Goal: Information Seeking & Learning: Learn about a topic

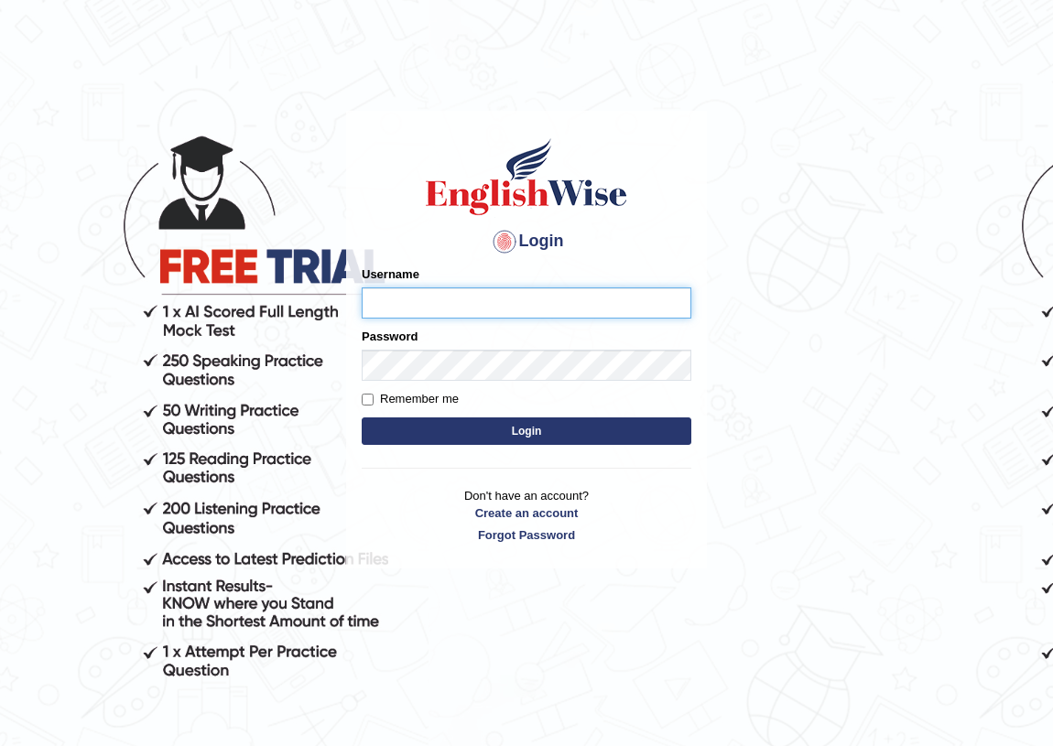
click at [514, 293] on input "Username" at bounding box center [527, 303] width 330 height 31
type input "natalie_parramatta"
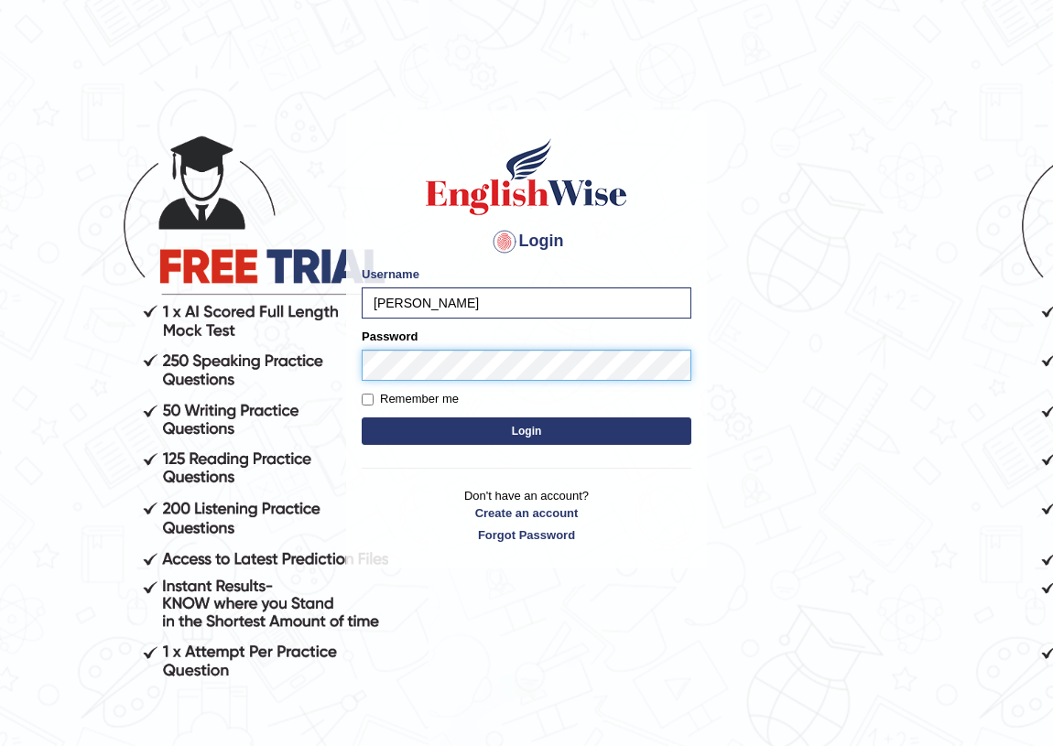
click at [362, 418] on button "Login" at bounding box center [527, 431] width 330 height 27
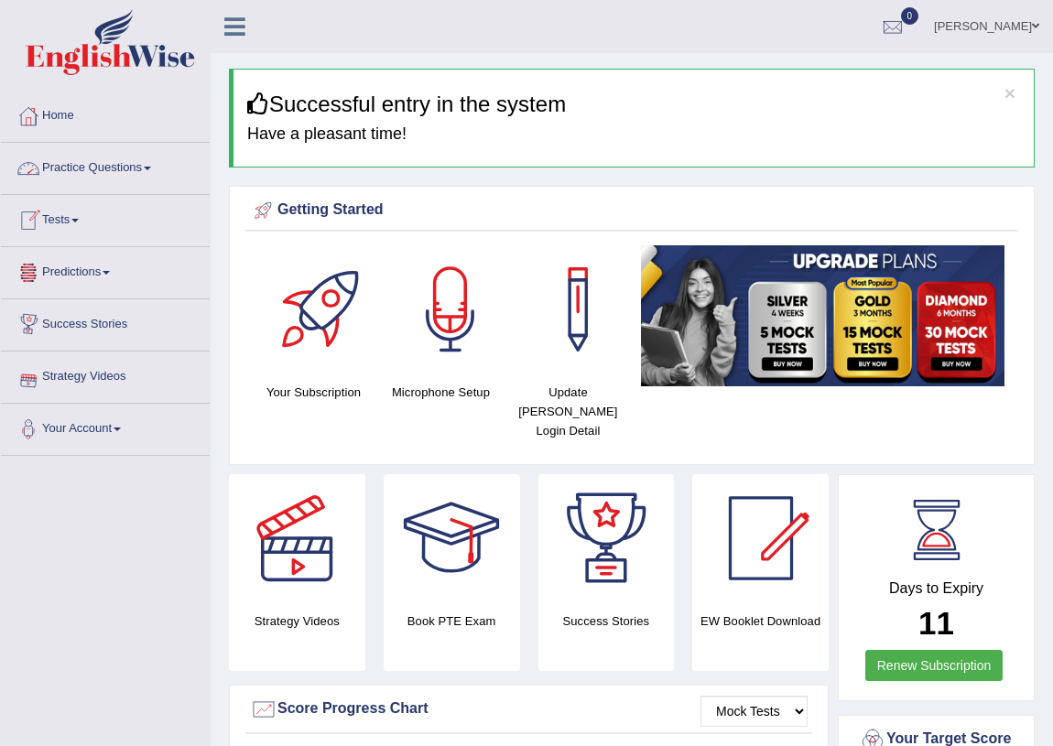
click at [95, 176] on link "Practice Questions" at bounding box center [105, 166] width 209 height 46
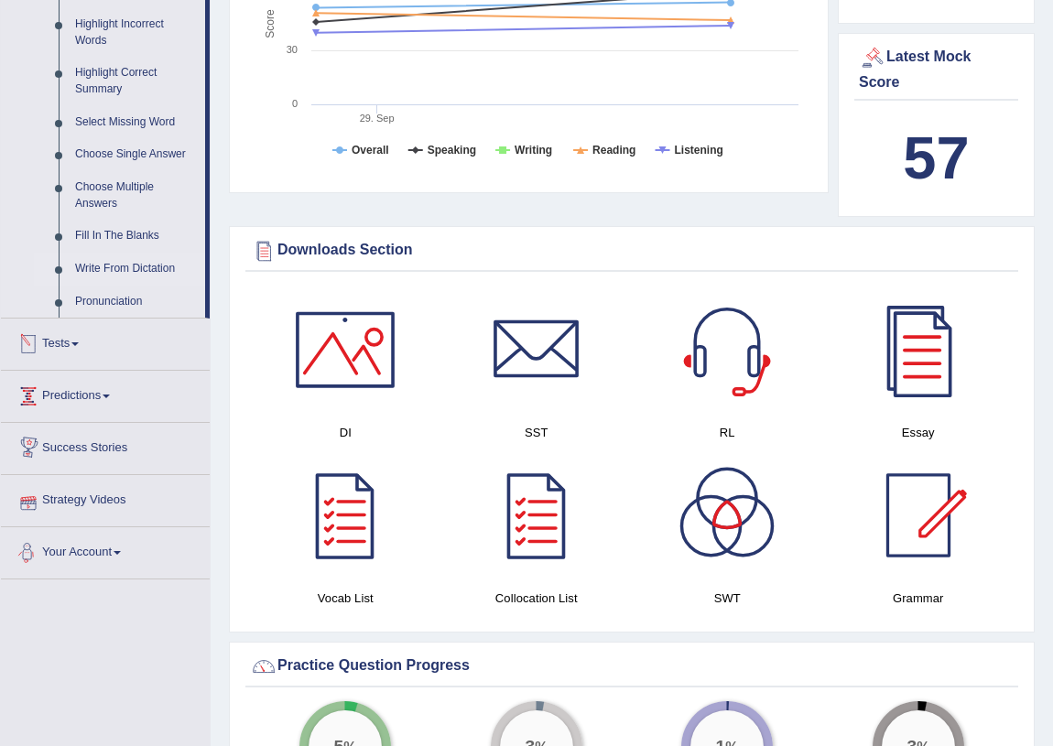
scroll to position [832, 0]
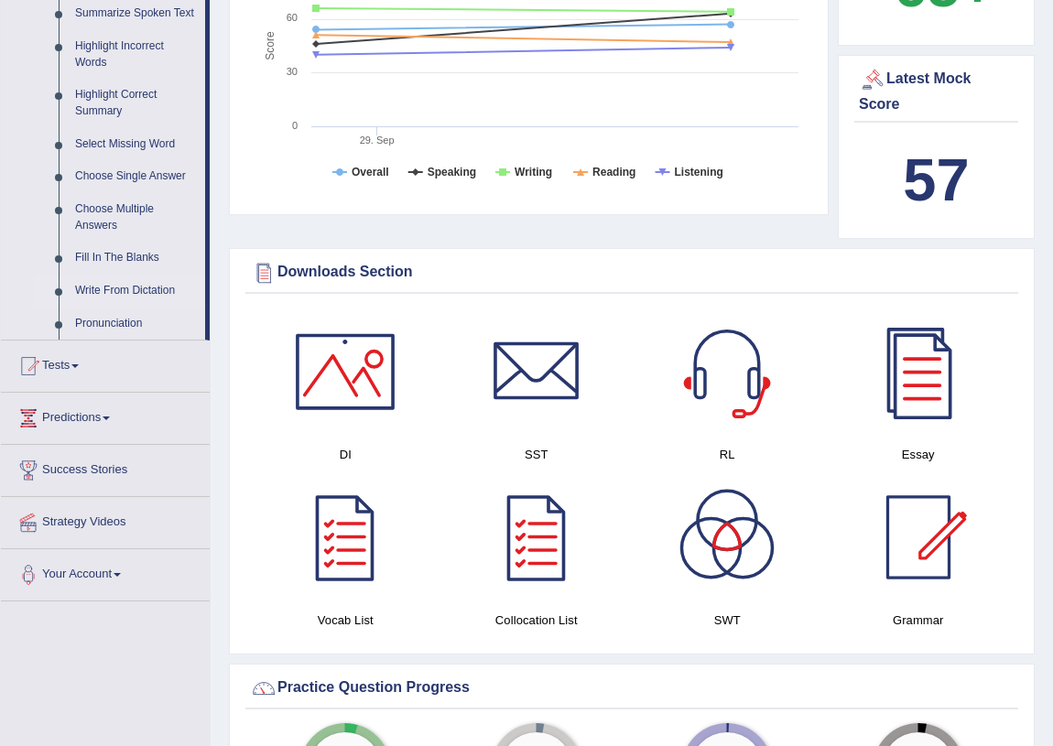
click at [108, 279] on link "Write From Dictation" at bounding box center [136, 291] width 138 height 33
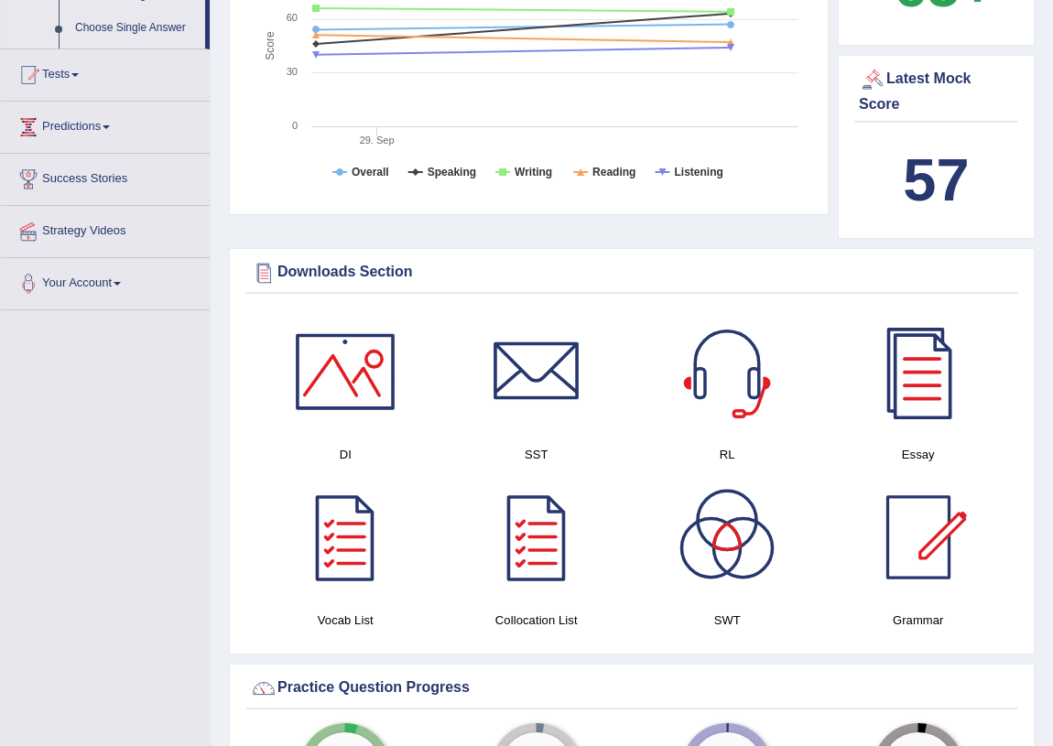
scroll to position [369, 0]
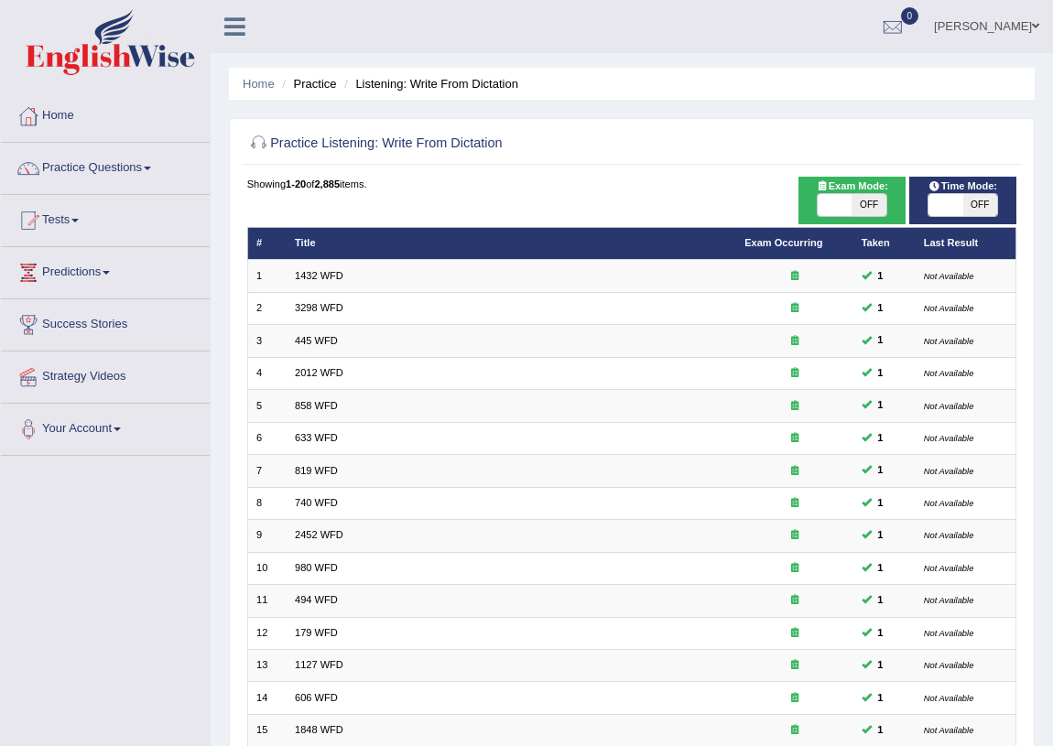
click at [794, 217] on div "Showing 1-20 of 2,885 items. # Title Exam Occurring Taken Last Result 1 1432 WF…" at bounding box center [632, 582] width 770 height 810
click at [830, 200] on span at bounding box center [835, 205] width 34 height 22
checkbox input "true"
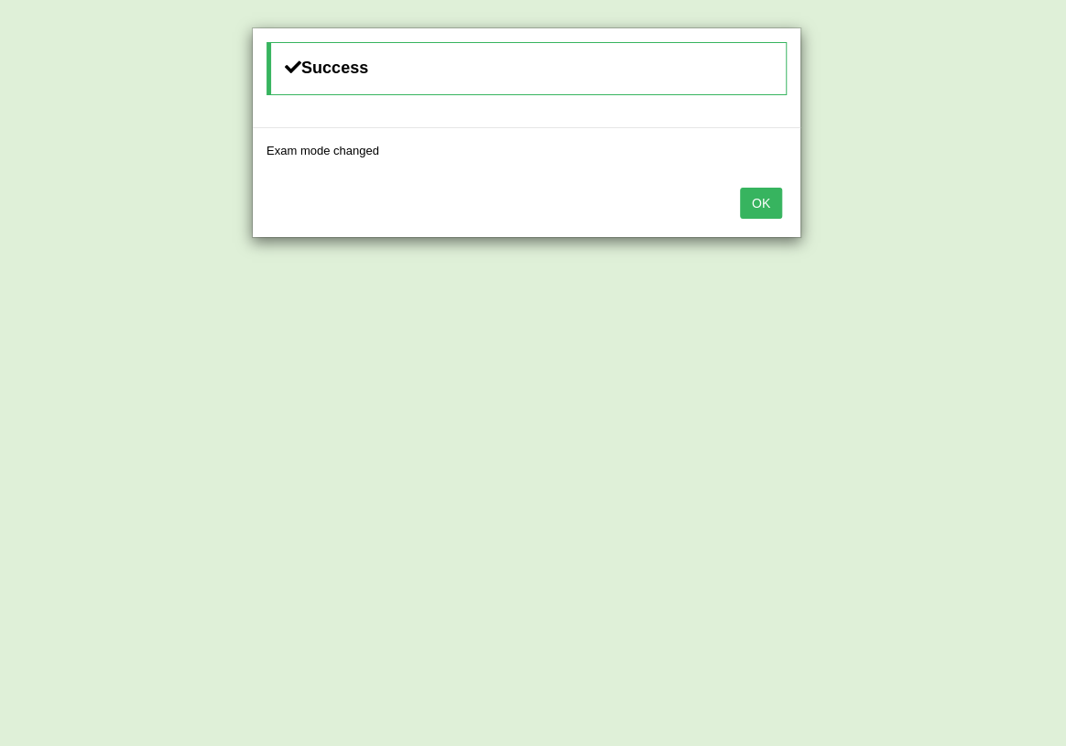
click at [745, 198] on button "OK" at bounding box center [761, 203] width 42 height 31
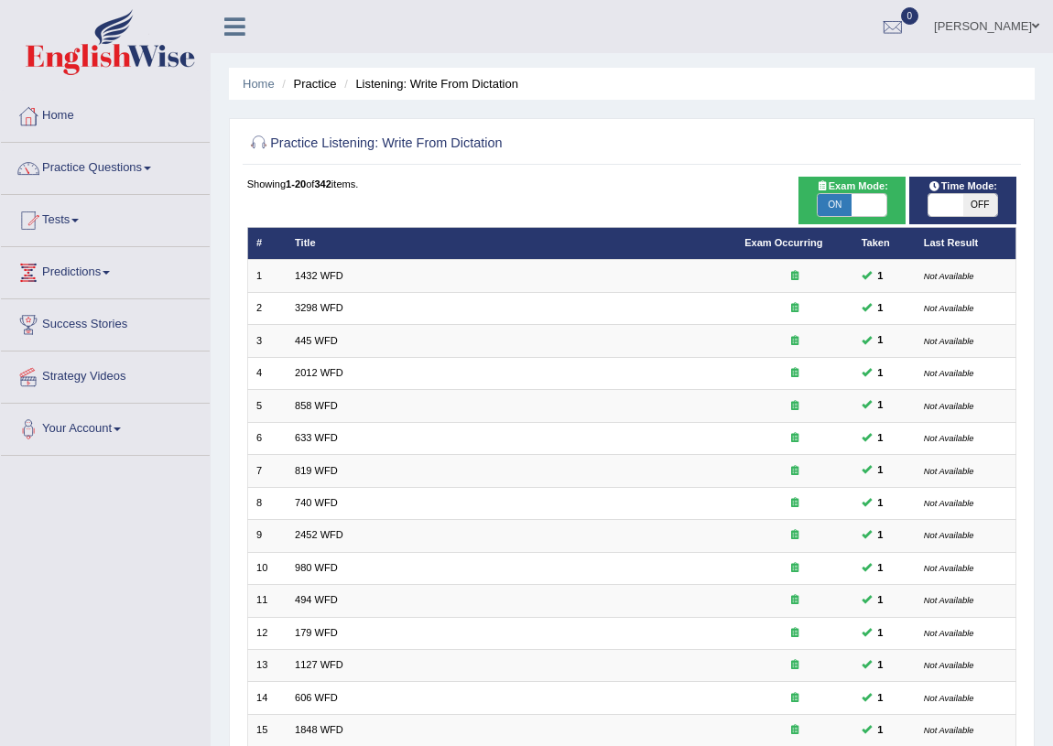
click at [934, 202] on span at bounding box center [946, 205] width 34 height 22
checkbox input "true"
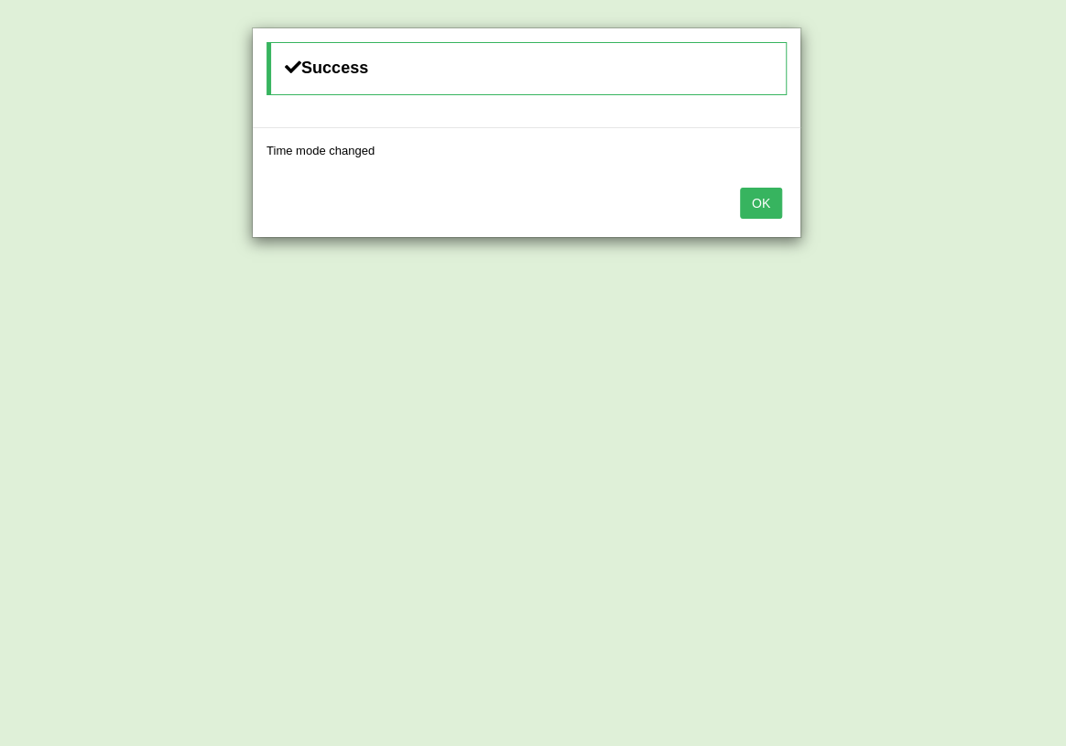
click at [740, 210] on button "OK" at bounding box center [761, 203] width 42 height 31
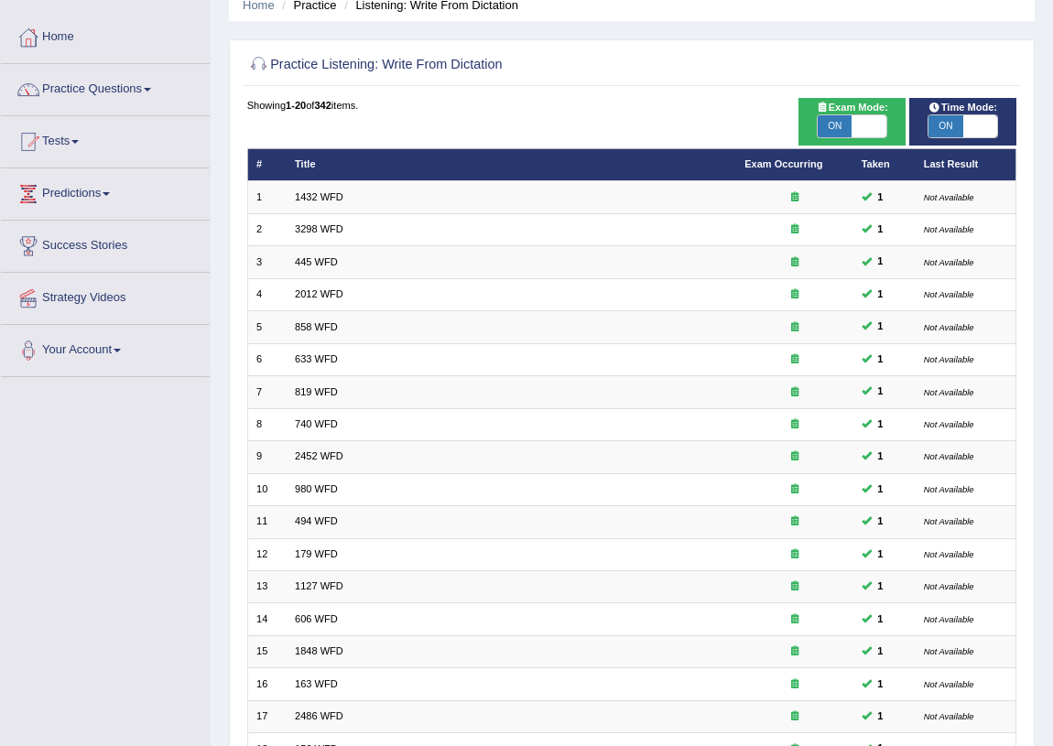
scroll to position [310, 0]
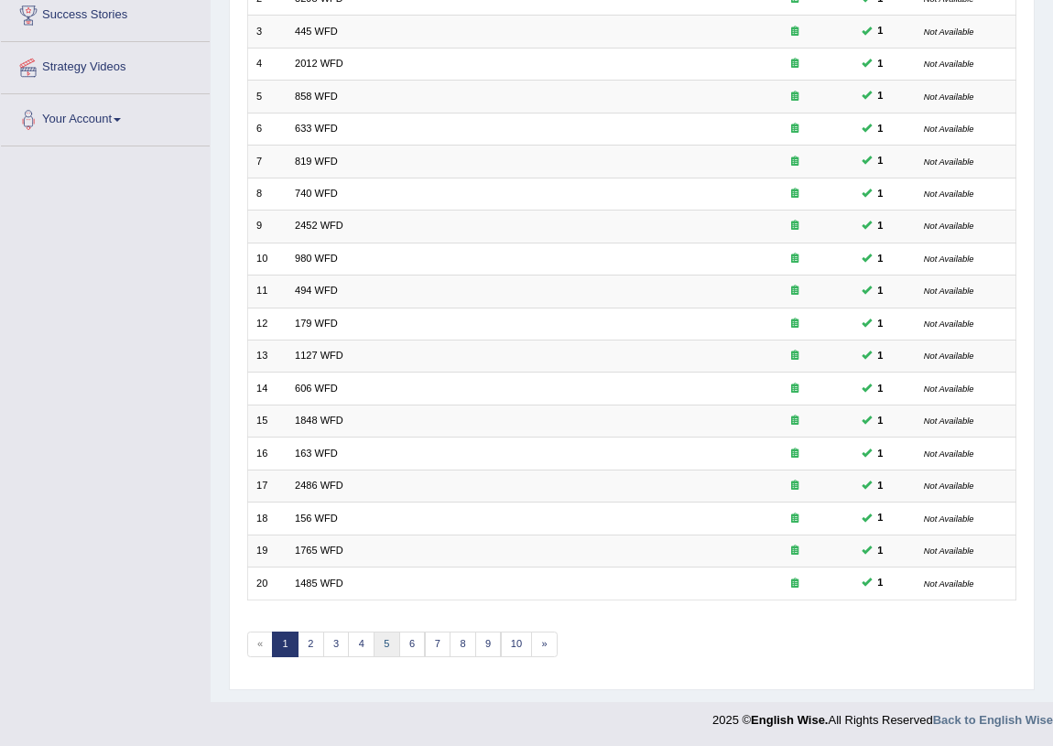
click at [392, 642] on link "5" at bounding box center [387, 645] width 27 height 26
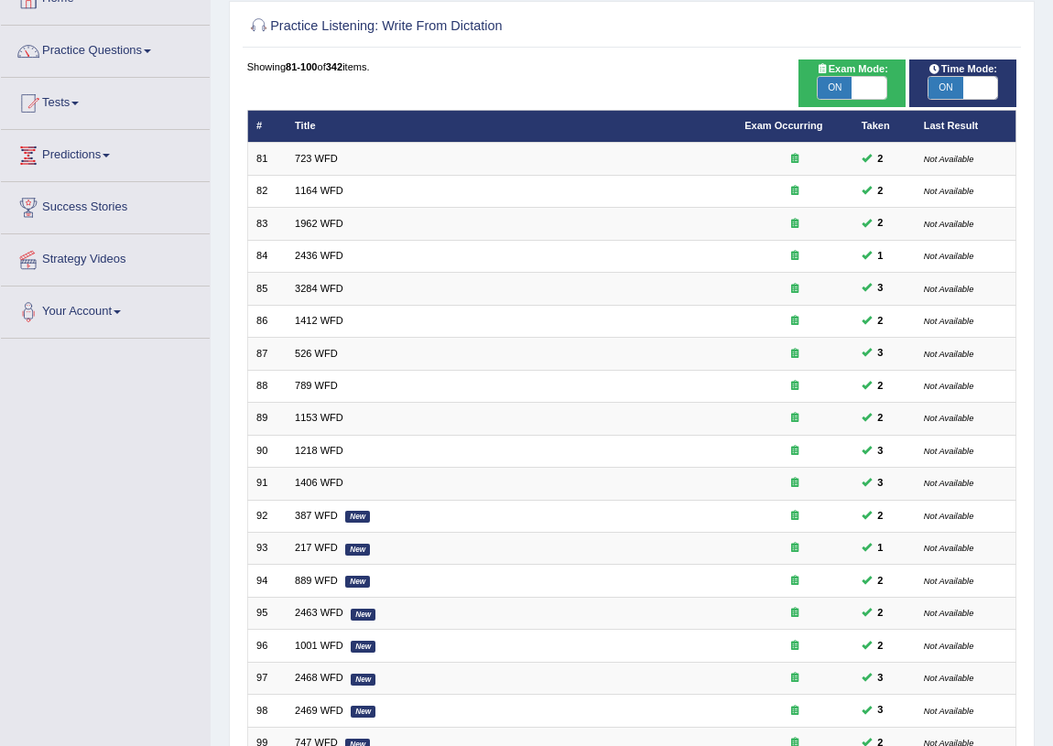
scroll to position [310, 0]
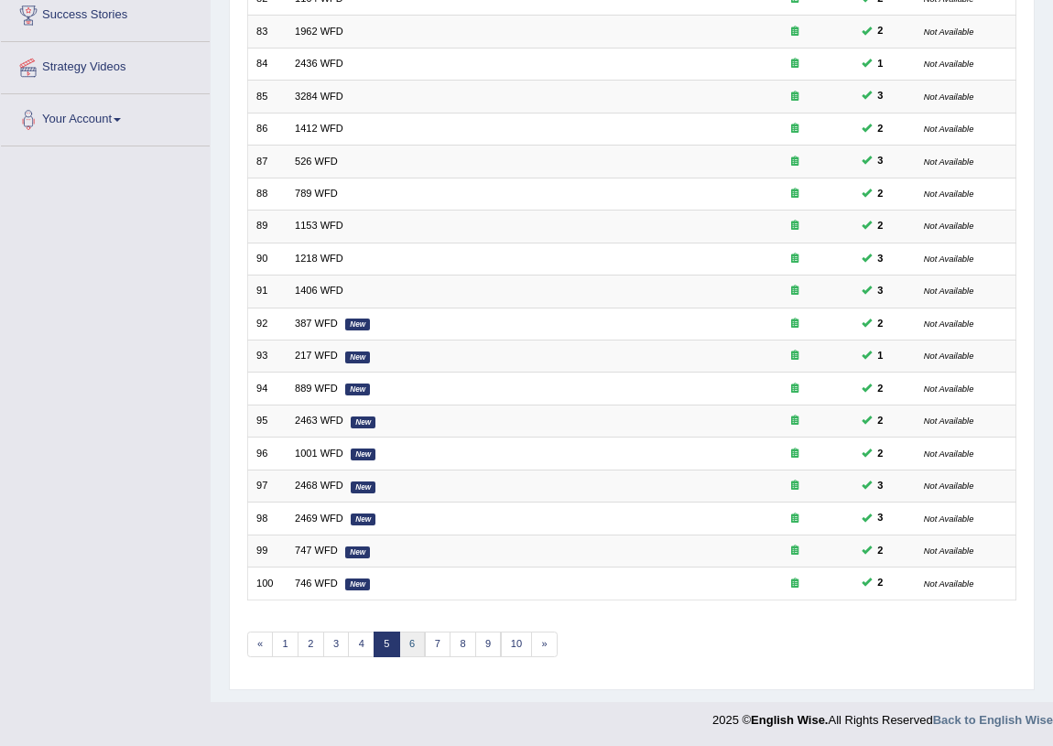
click at [418, 645] on link "6" at bounding box center [412, 645] width 27 height 26
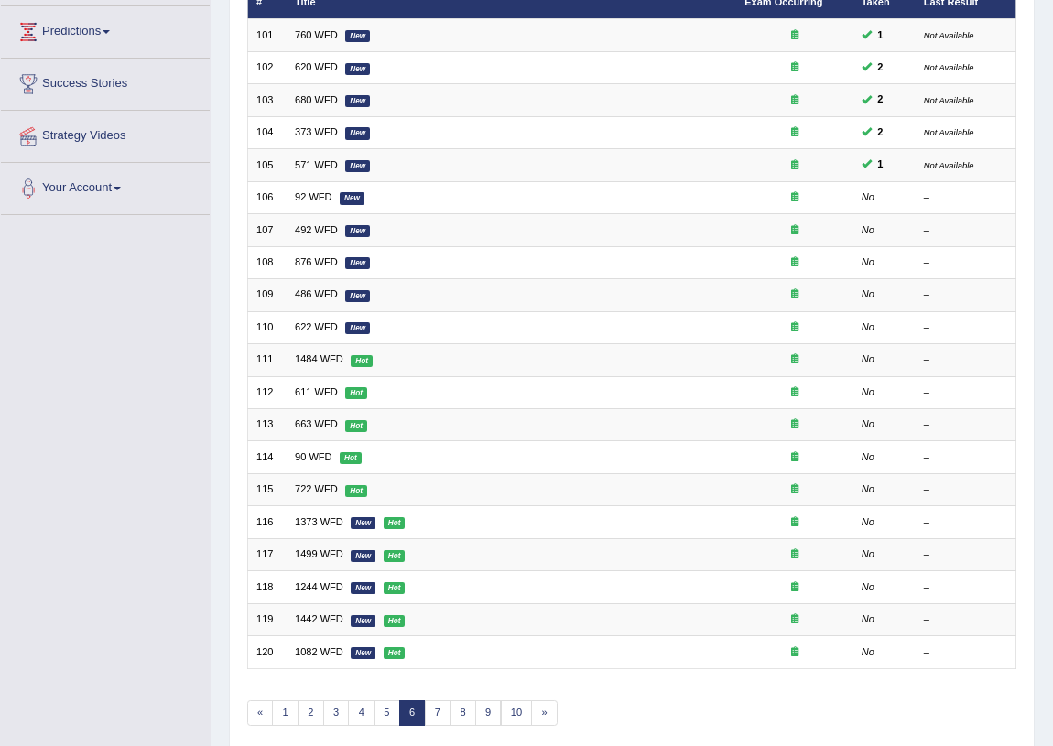
scroll to position [249, 0]
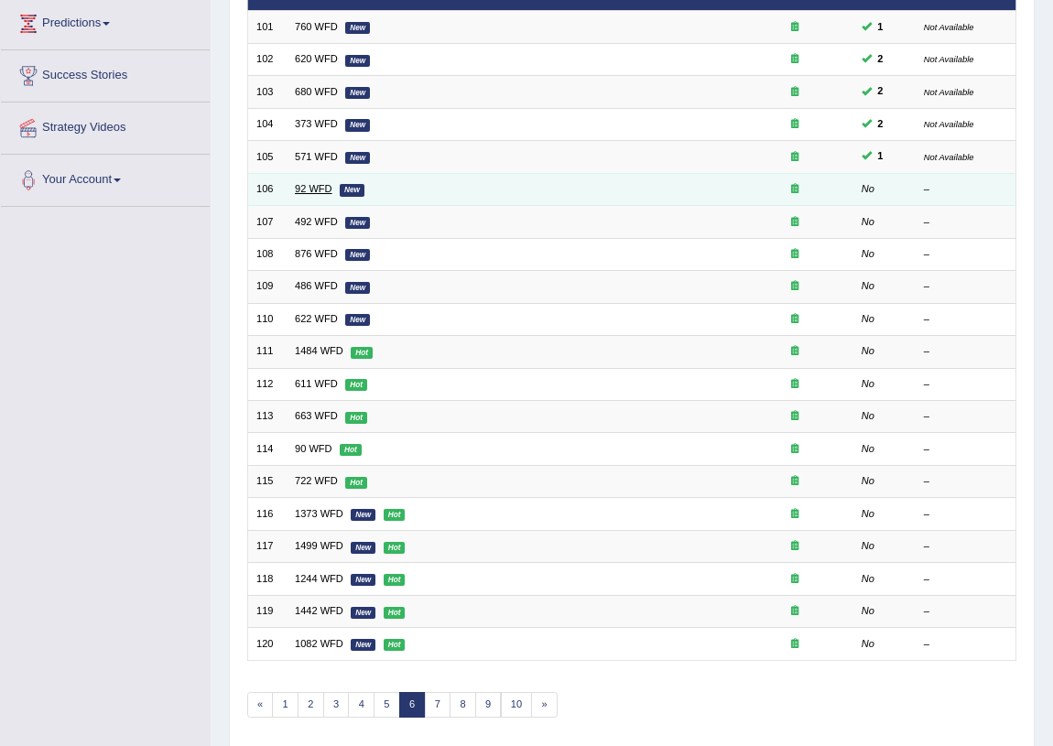
click at [310, 184] on link "92 WFD" at bounding box center [314, 188] width 38 height 11
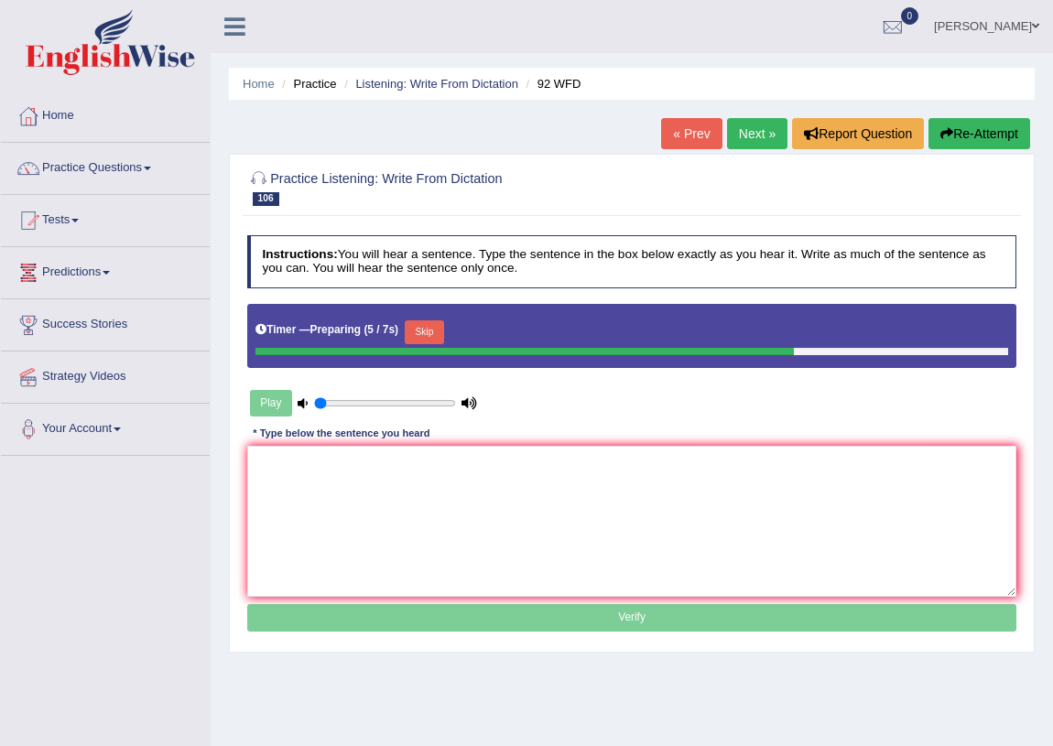
click at [426, 336] on button "Skip" at bounding box center [424, 333] width 39 height 24
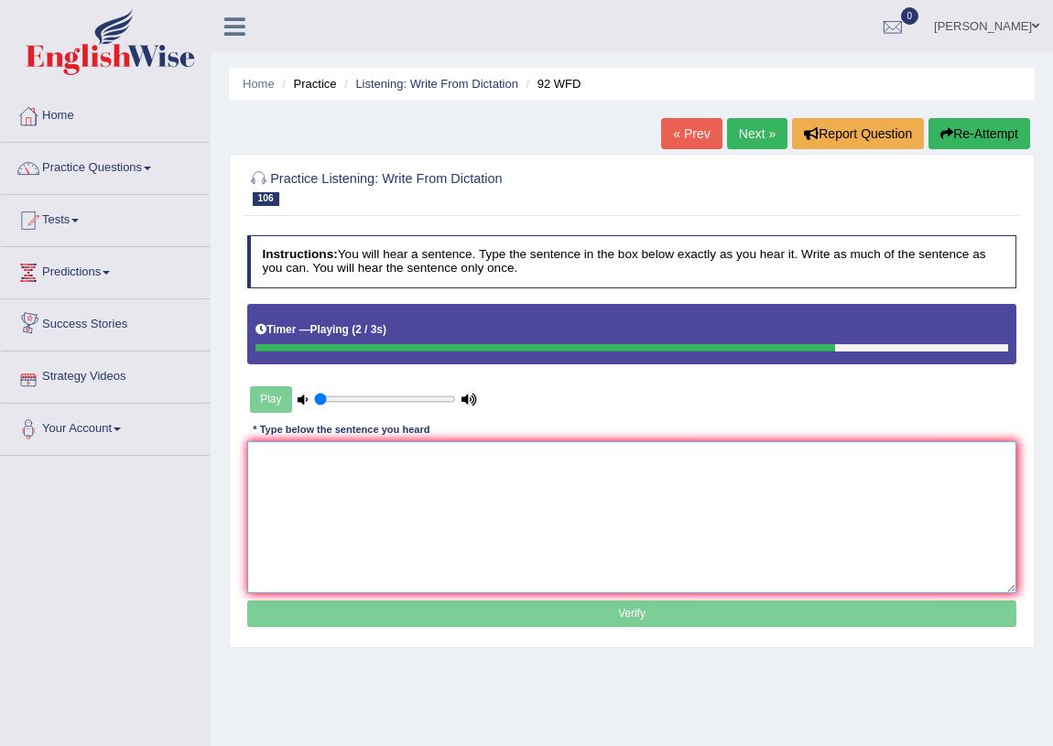
click at [413, 459] on textarea at bounding box center [632, 516] width 770 height 151
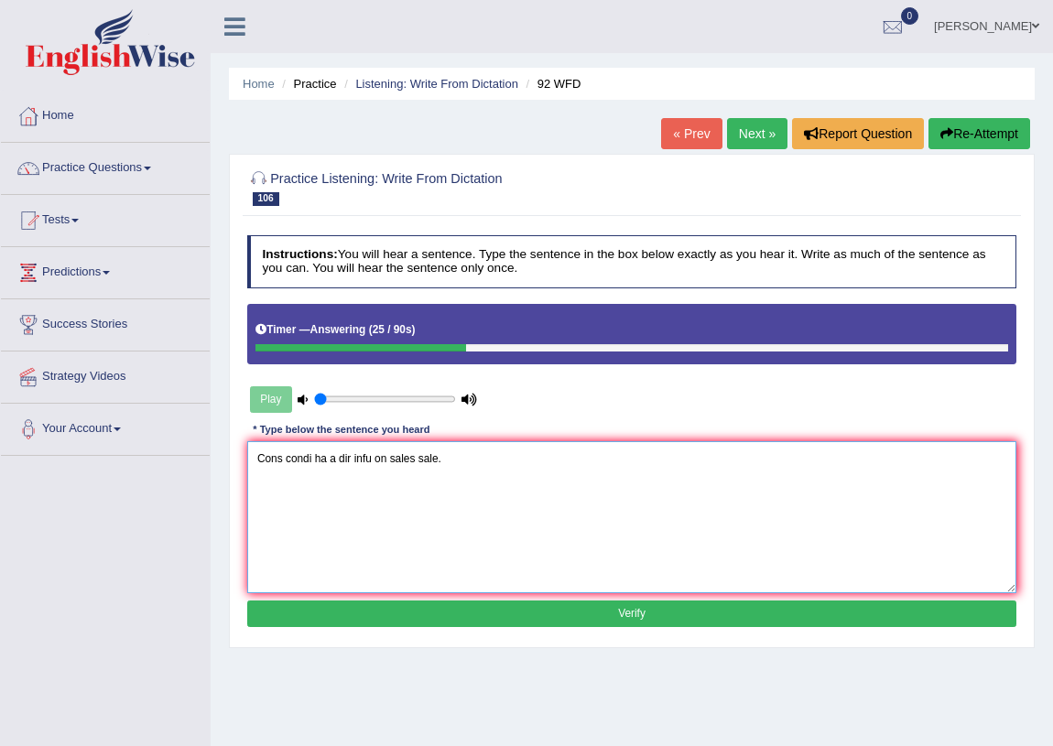
click at [284, 464] on textarea "Cons condi ha a dir infu on sales sale." at bounding box center [632, 516] width 770 height 151
click at [343, 461] on textarea "Consumers' condi ha a dir infu on sales sale." at bounding box center [632, 516] width 770 height 151
click at [442, 451] on textarea "Consumers' condifidence confident ha a dir infu on sales sale." at bounding box center [632, 516] width 770 height 151
type textarea "Consumers' condifidence confident has have a direct influence on sales sale."
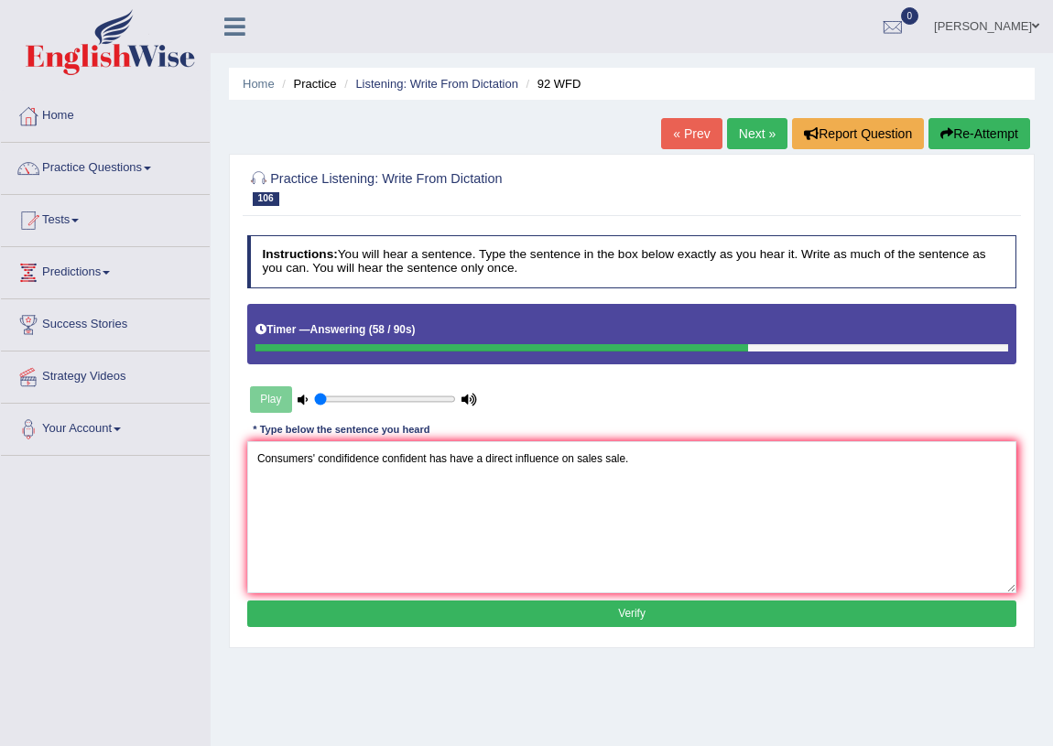
click at [478, 609] on button "Verify" at bounding box center [632, 614] width 770 height 27
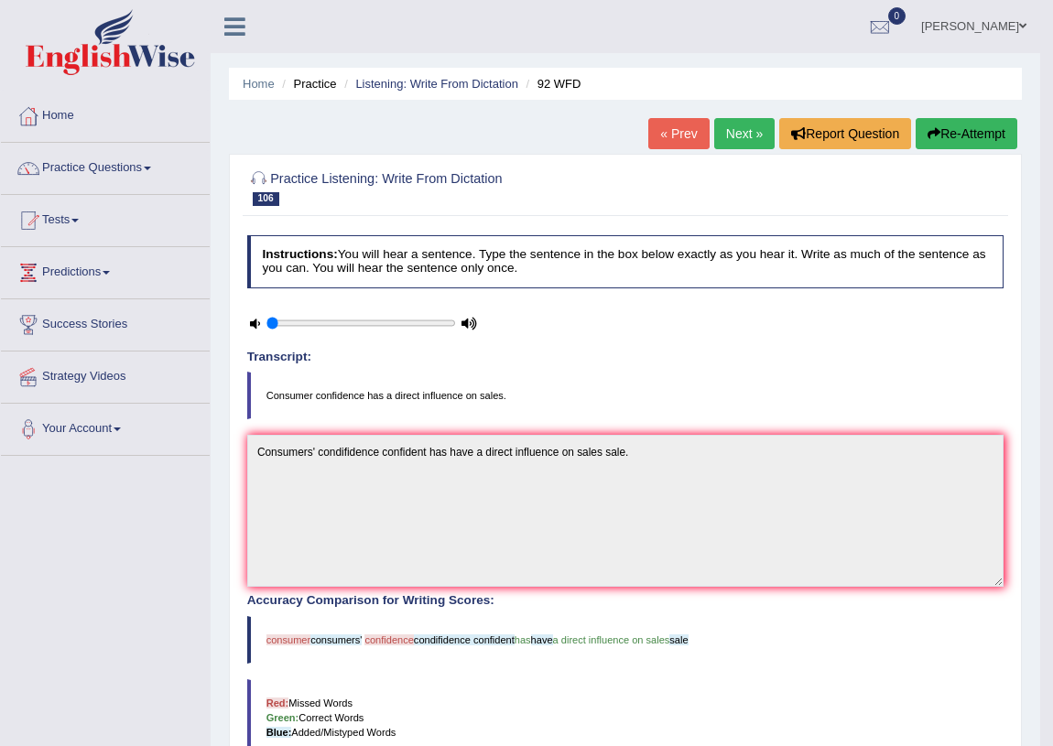
click at [945, 143] on button "Re-Attempt" at bounding box center [967, 133] width 102 height 31
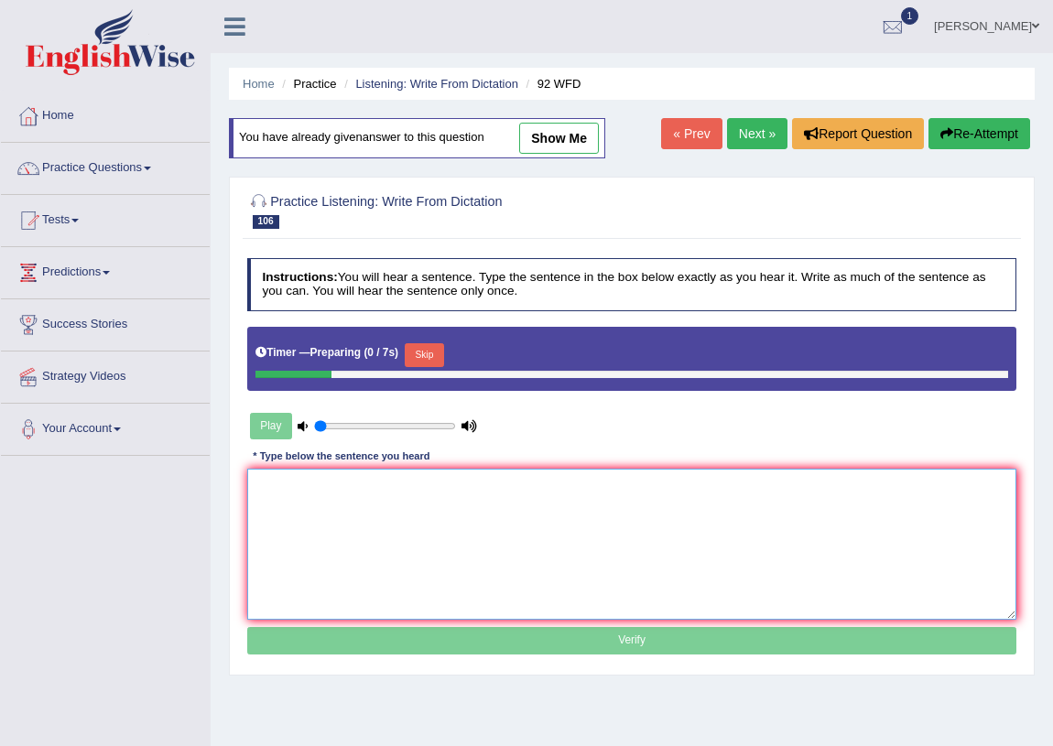
drag, startPoint x: 405, startPoint y: 494, endPoint x: 396, endPoint y: 481, distance: 15.8
click at [396, 481] on textarea at bounding box center [632, 544] width 770 height 151
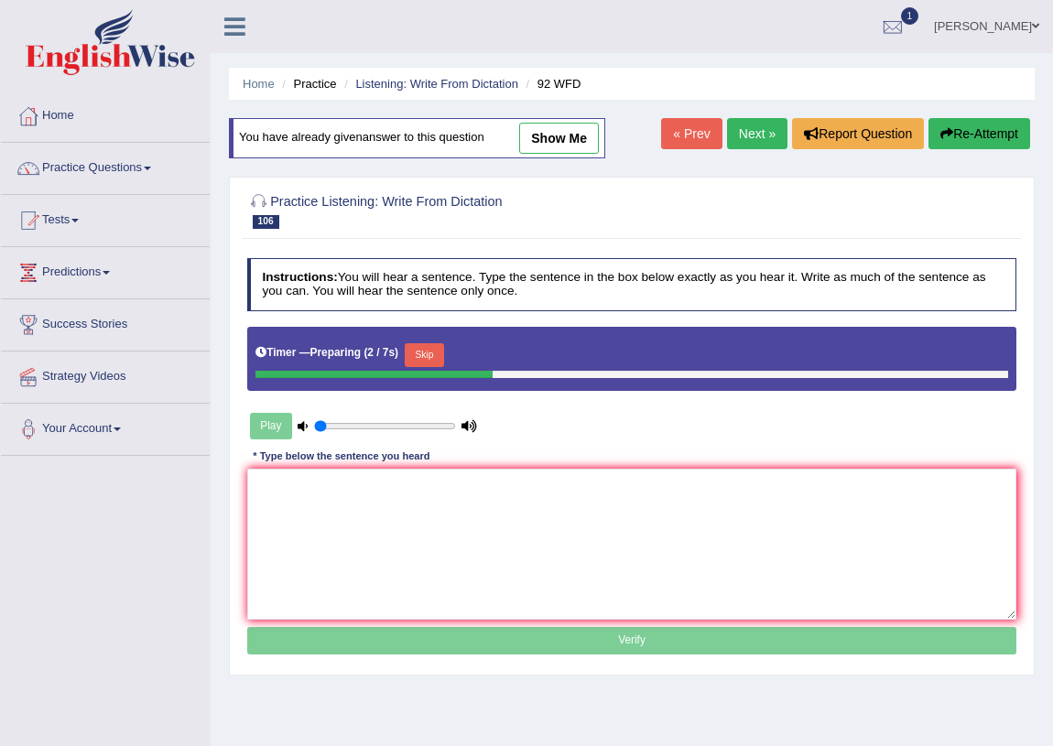
click at [440, 346] on button "Skip" at bounding box center [424, 355] width 39 height 24
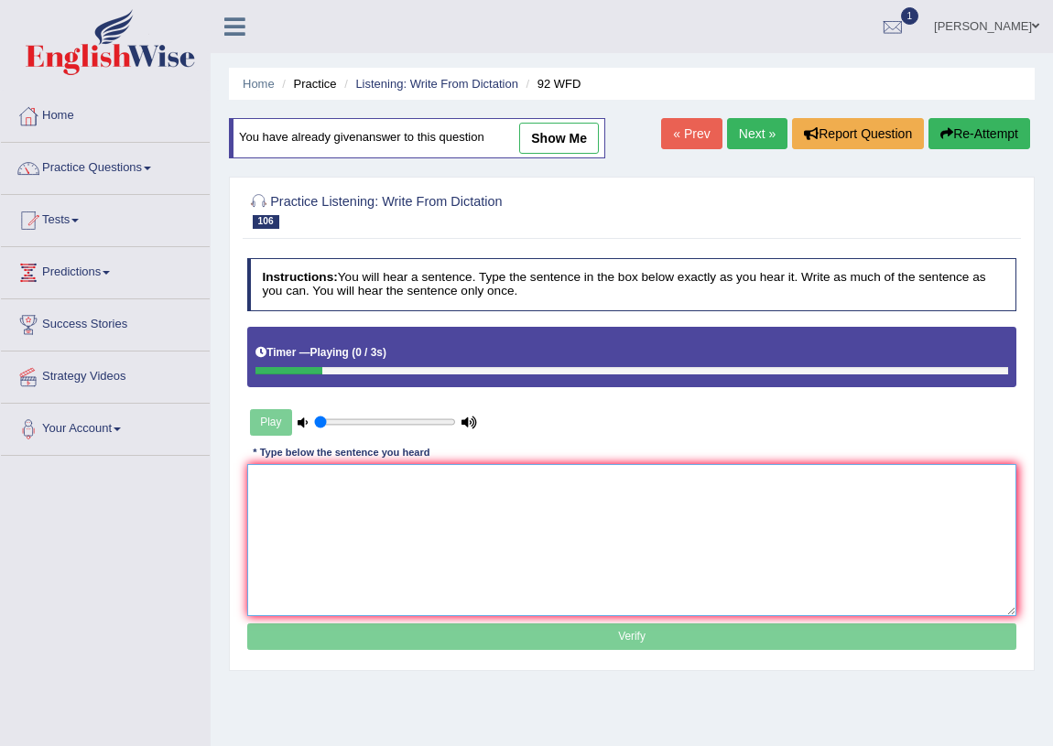
click at [407, 521] on textarea at bounding box center [632, 539] width 770 height 151
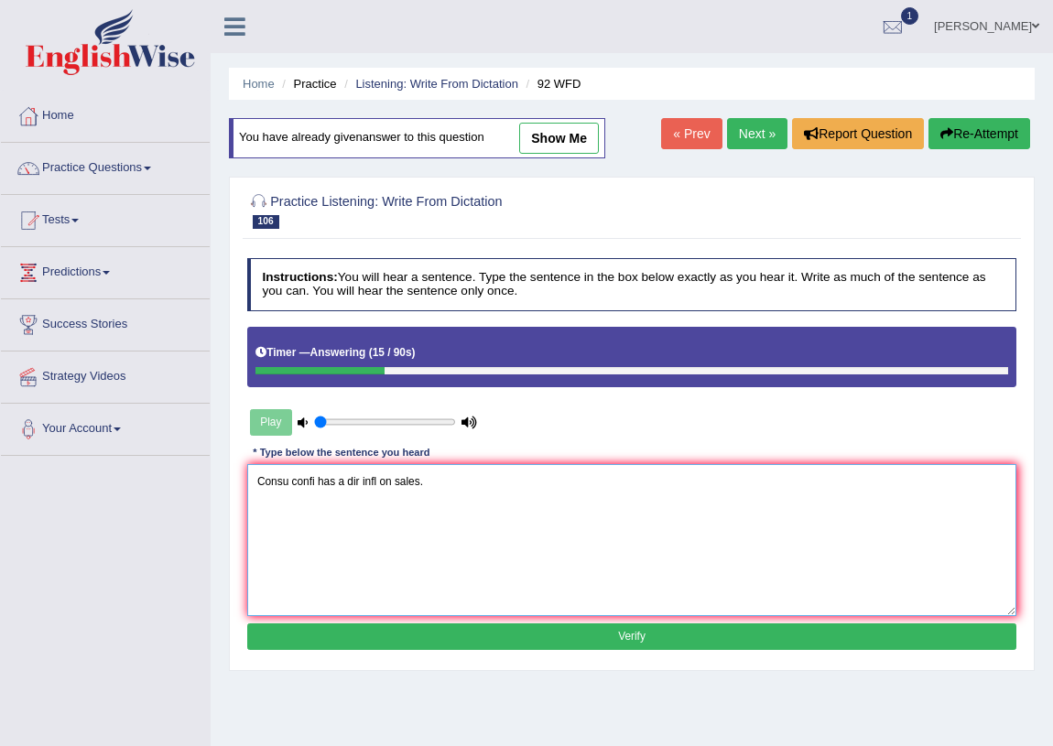
click at [286, 488] on textarea "Consu confi has a dir infl on sales." at bounding box center [632, 539] width 770 height 151
click at [335, 482] on textarea "Consumer confi has a dir infl on sales." at bounding box center [632, 539] width 770 height 151
click at [407, 476] on textarea "Consumer confidence has a dir infl on sales." at bounding box center [632, 539] width 770 height 151
click at [439, 485] on textarea "Consumer confidence has a direct infl on sales." at bounding box center [632, 539] width 770 height 151
type textarea "Consumer confidence has a direct influence on sales."
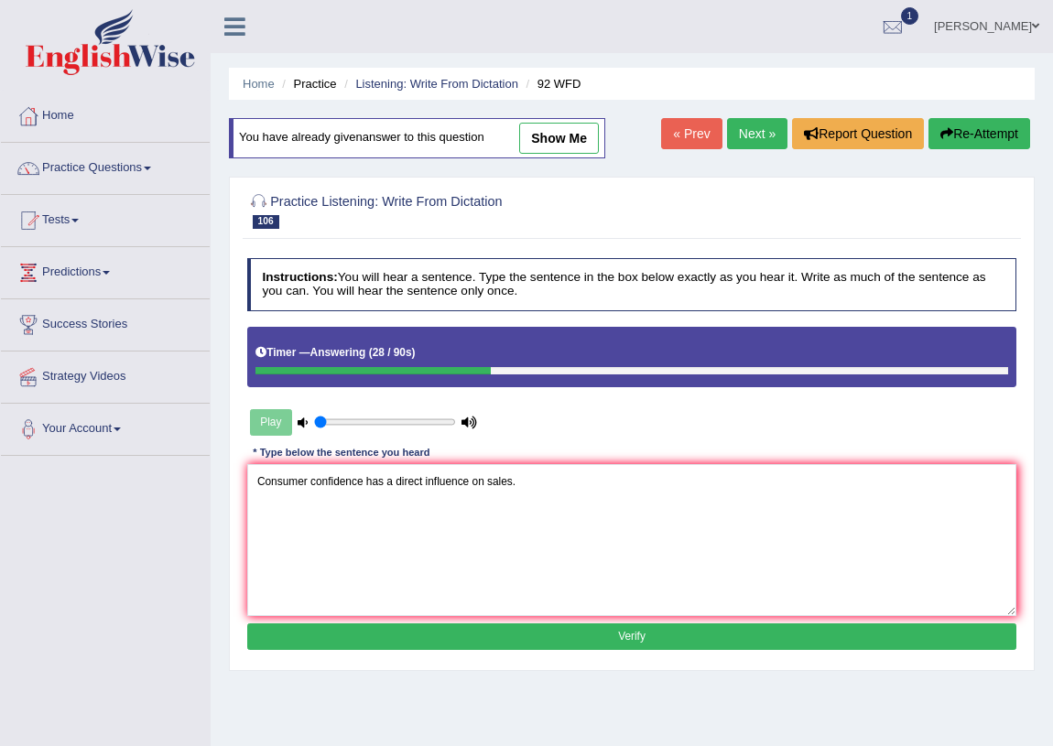
click at [725, 629] on button "Verify" at bounding box center [632, 637] width 770 height 27
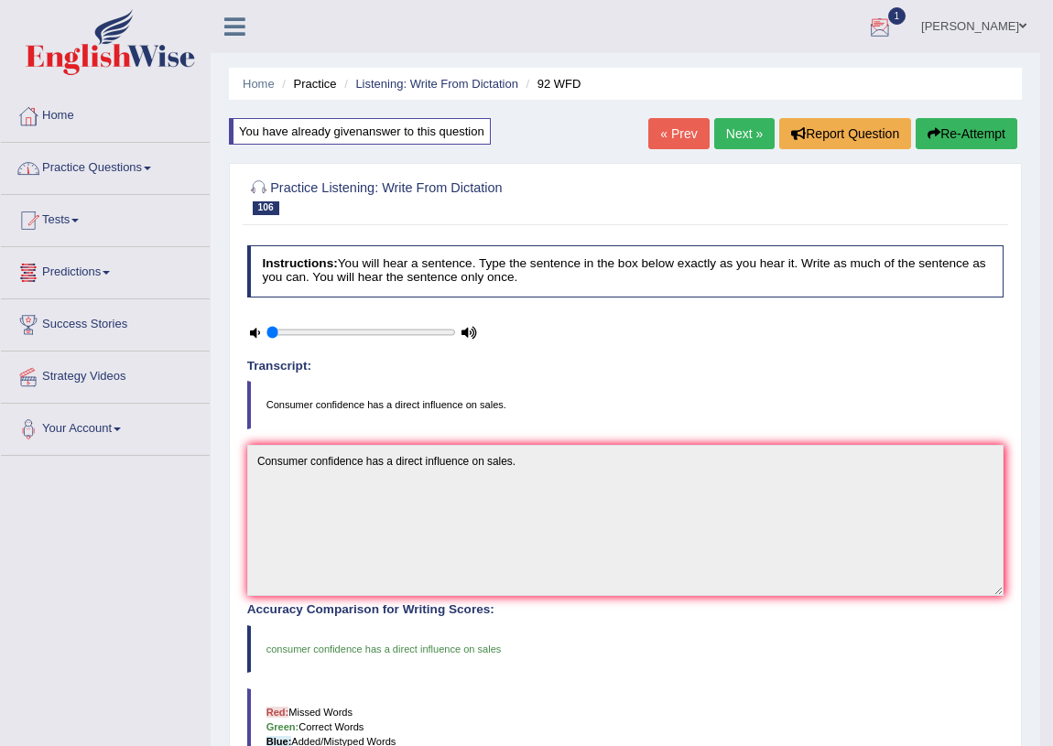
click at [892, 22] on div at bounding box center [879, 27] width 27 height 27
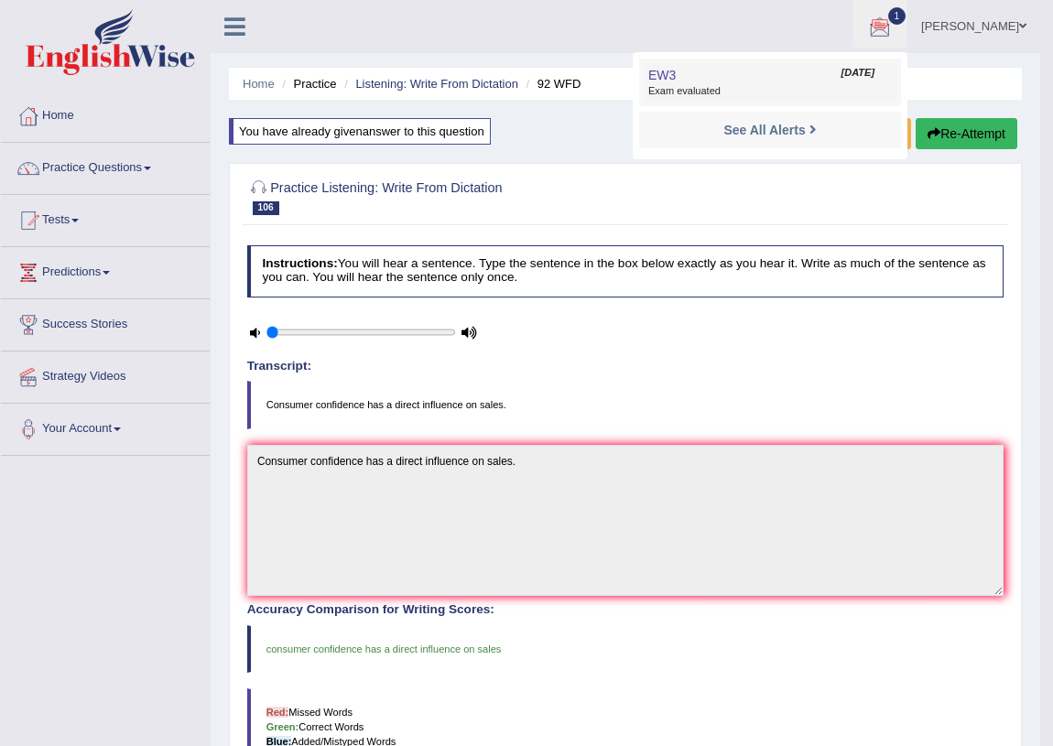
click at [842, 71] on span "[DATE]" at bounding box center [858, 73] width 33 height 15
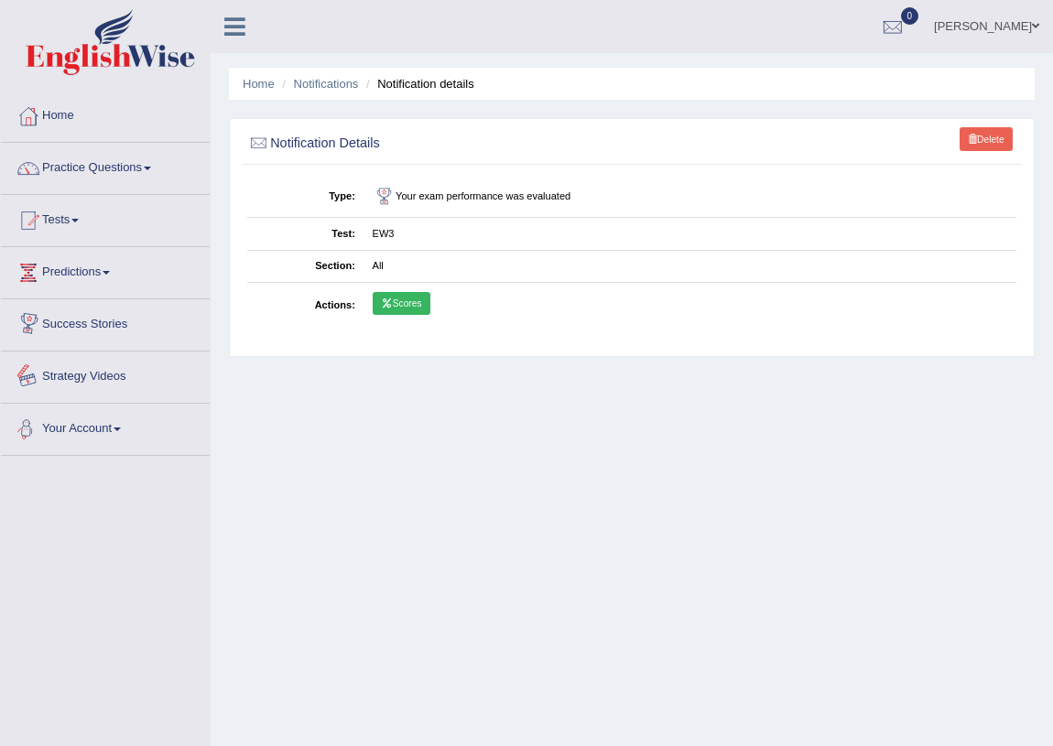
click at [415, 295] on link "Scores" at bounding box center [402, 304] width 58 height 24
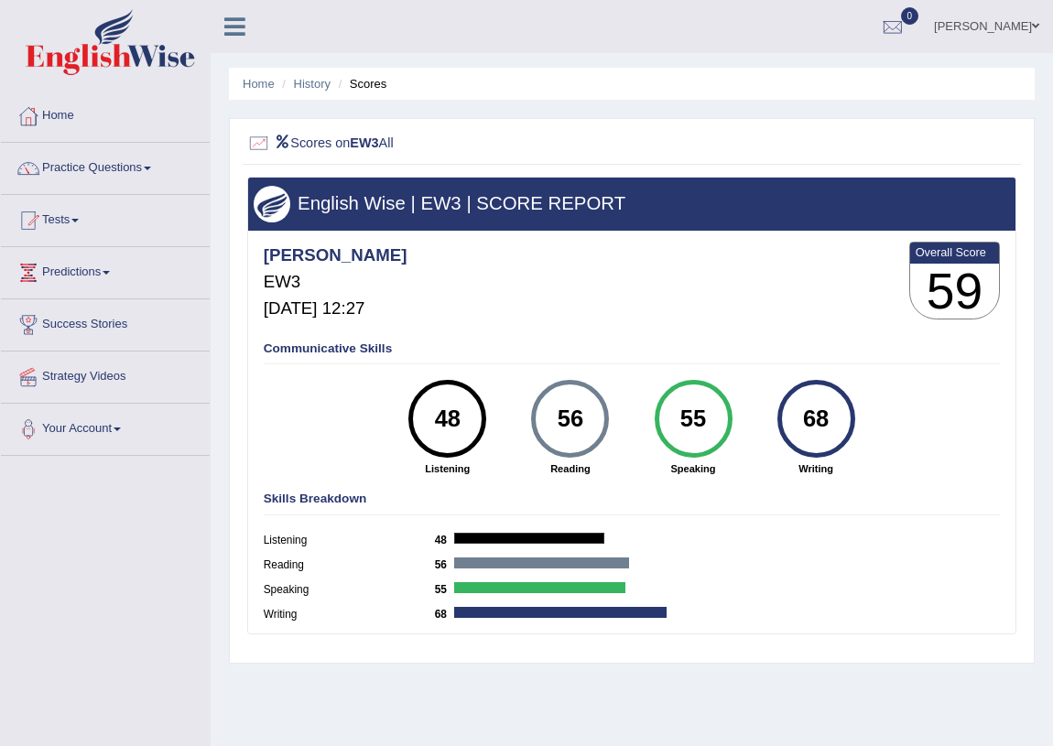
click at [76, 158] on link "Practice Questions" at bounding box center [105, 166] width 209 height 46
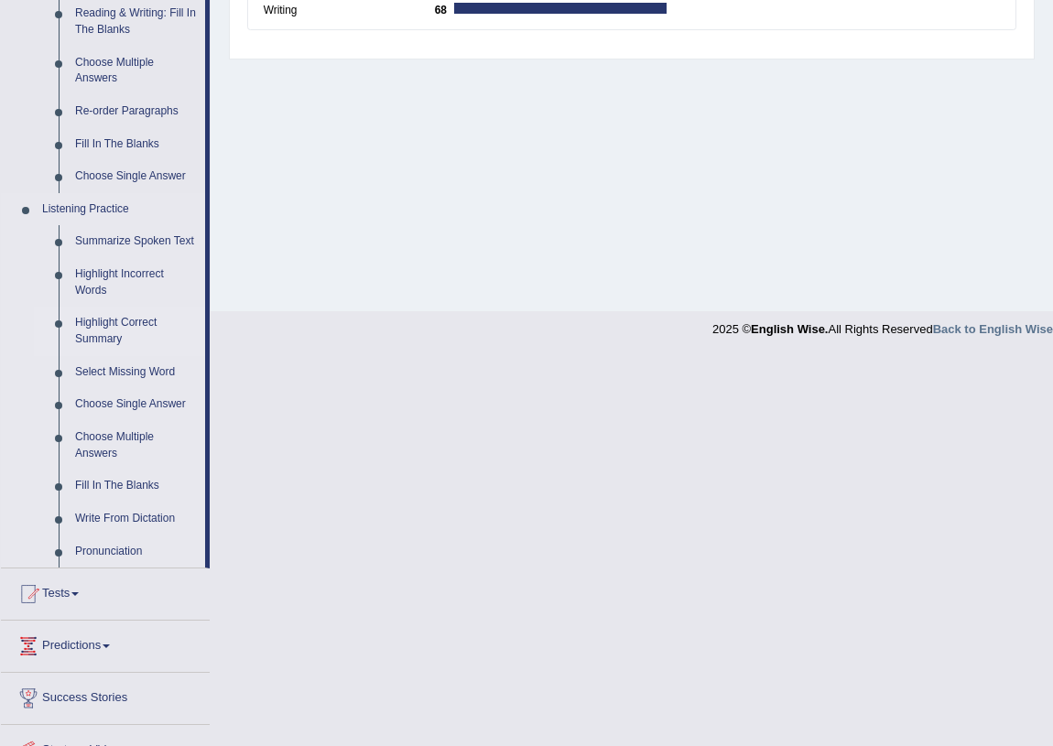
scroll to position [687, 0]
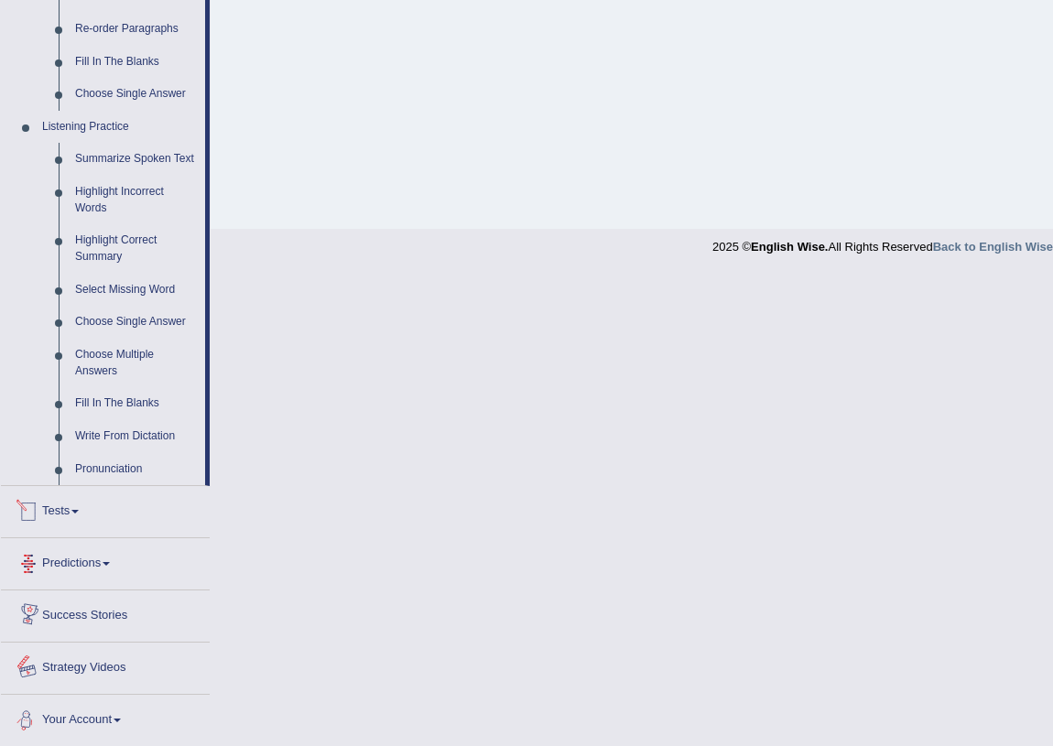
click at [87, 502] on link "Tests" at bounding box center [105, 509] width 209 height 46
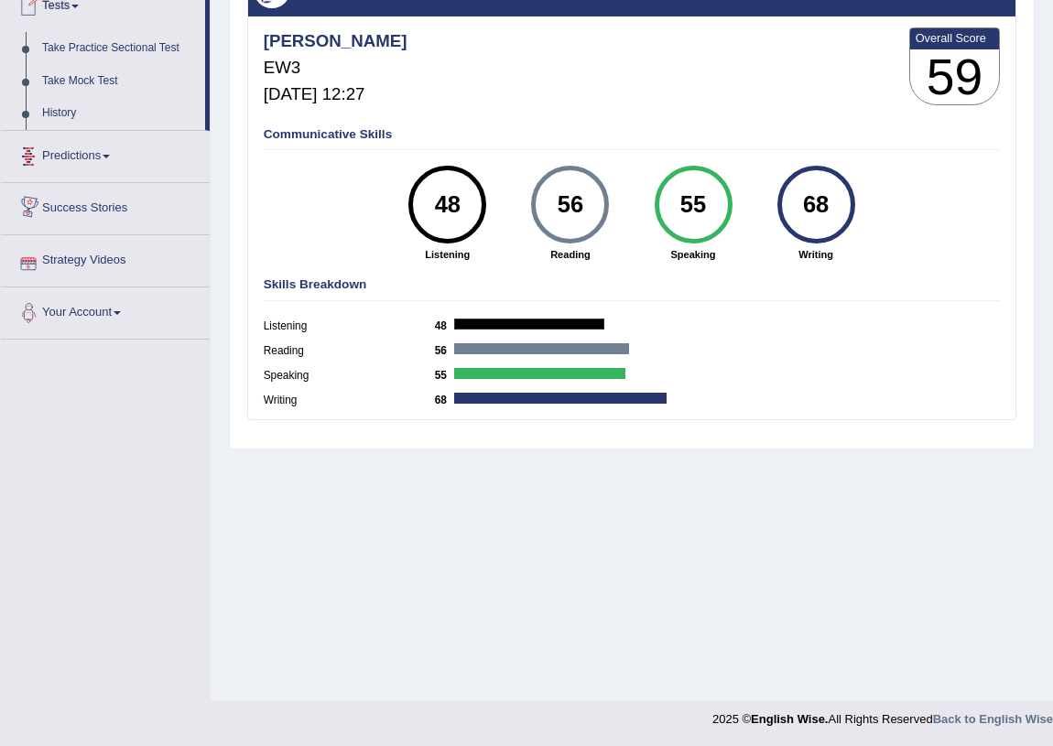
scroll to position [212, 0]
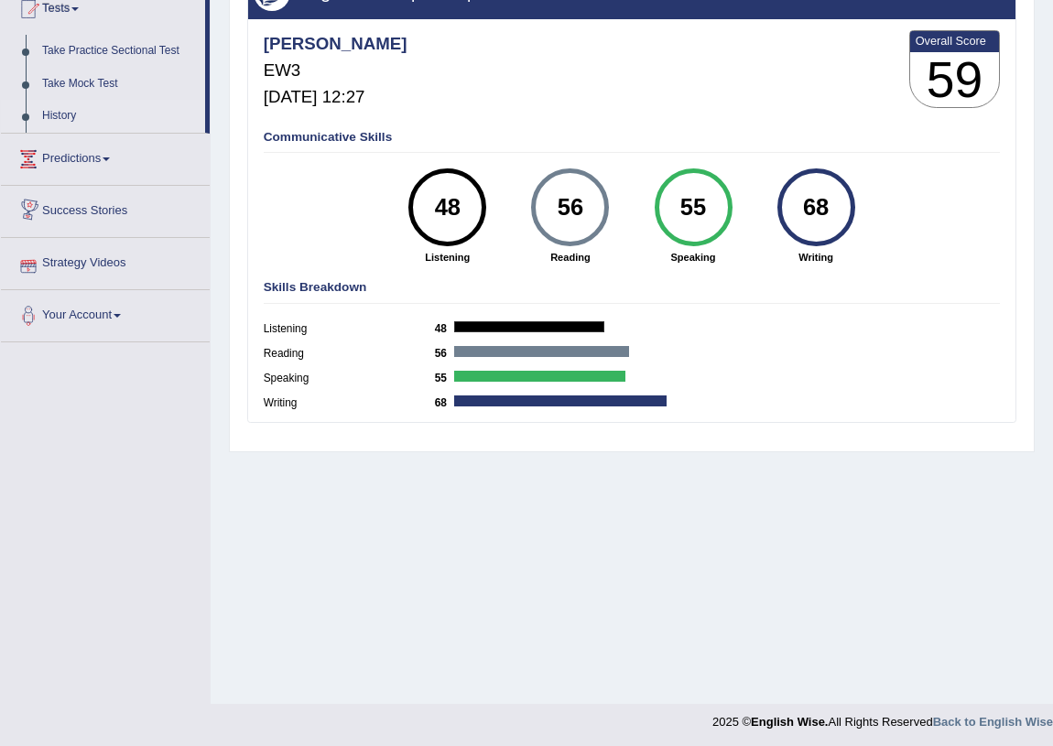
click at [95, 112] on link "History" at bounding box center [119, 116] width 171 height 33
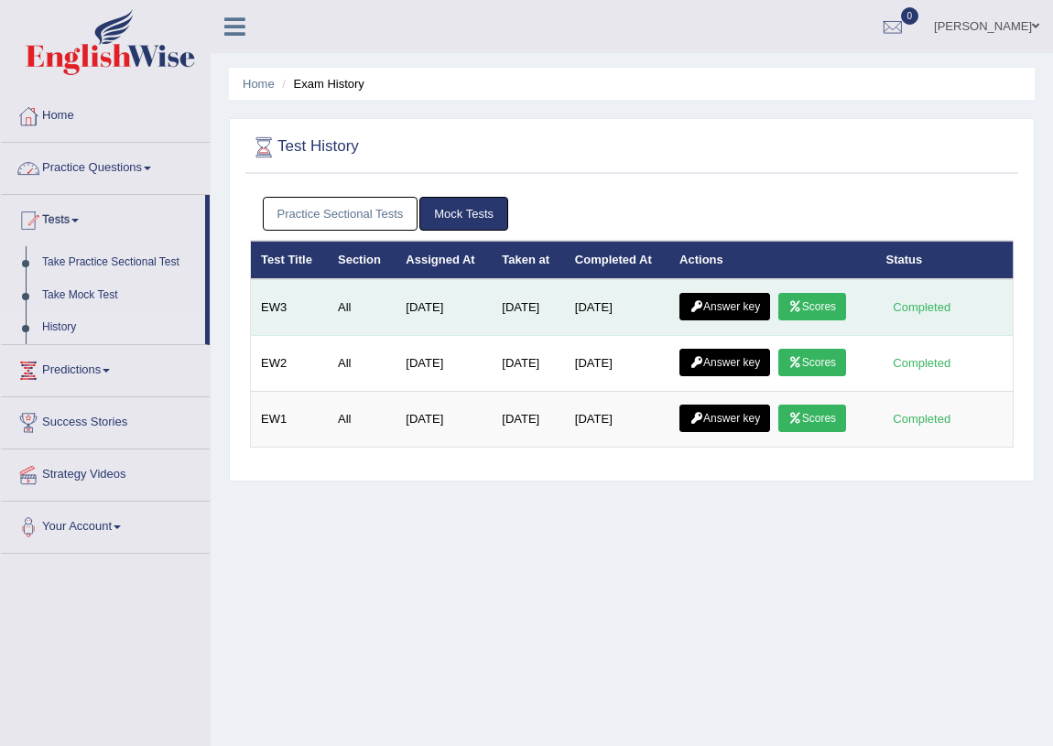
click at [719, 305] on link "Answer key" at bounding box center [724, 306] width 91 height 27
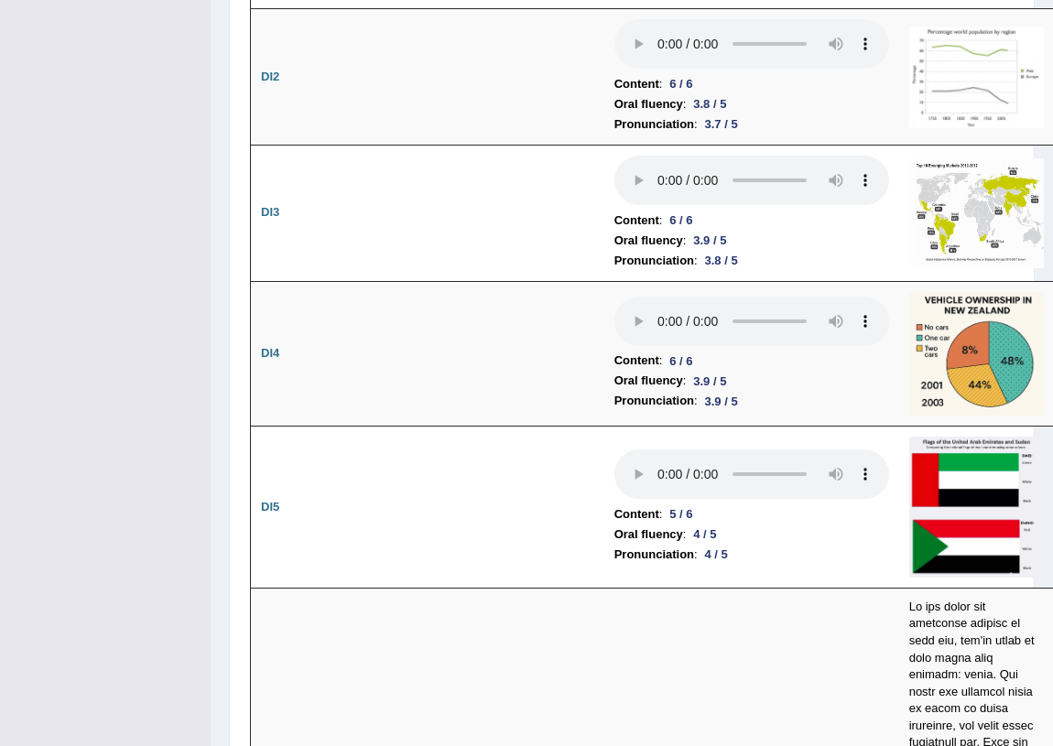
scroll to position [3745, 0]
